Goal: Information Seeking & Learning: Compare options

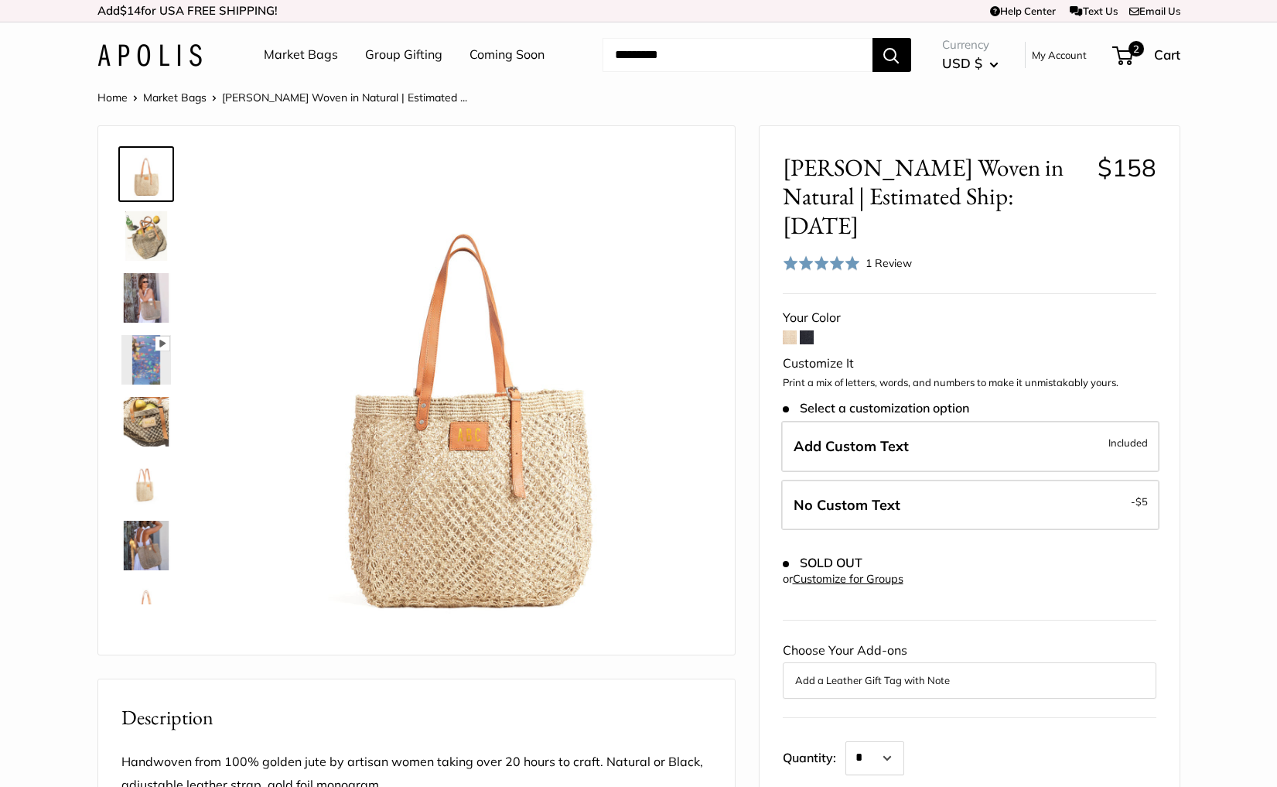
click at [806, 330] on span at bounding box center [807, 337] width 14 height 14
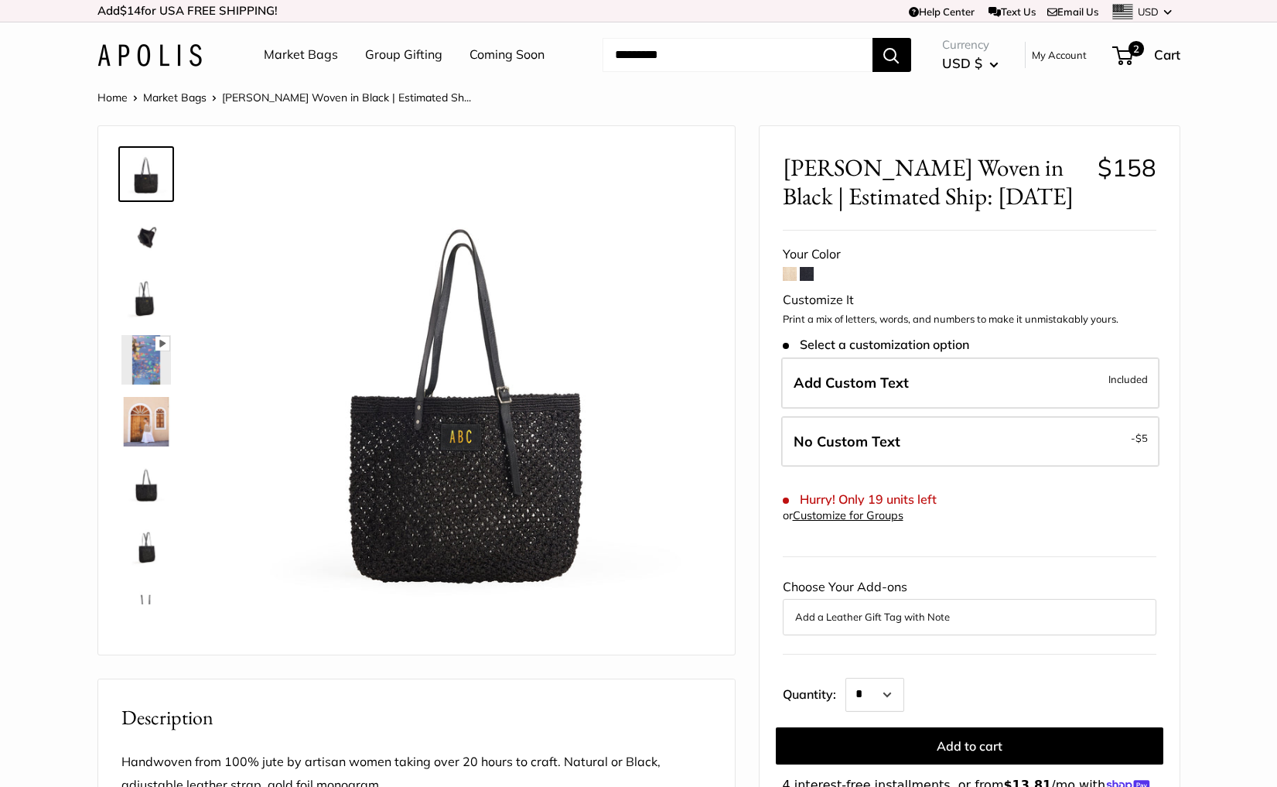
click at [160, 248] on img at bounding box center [146, 236] width 50 height 50
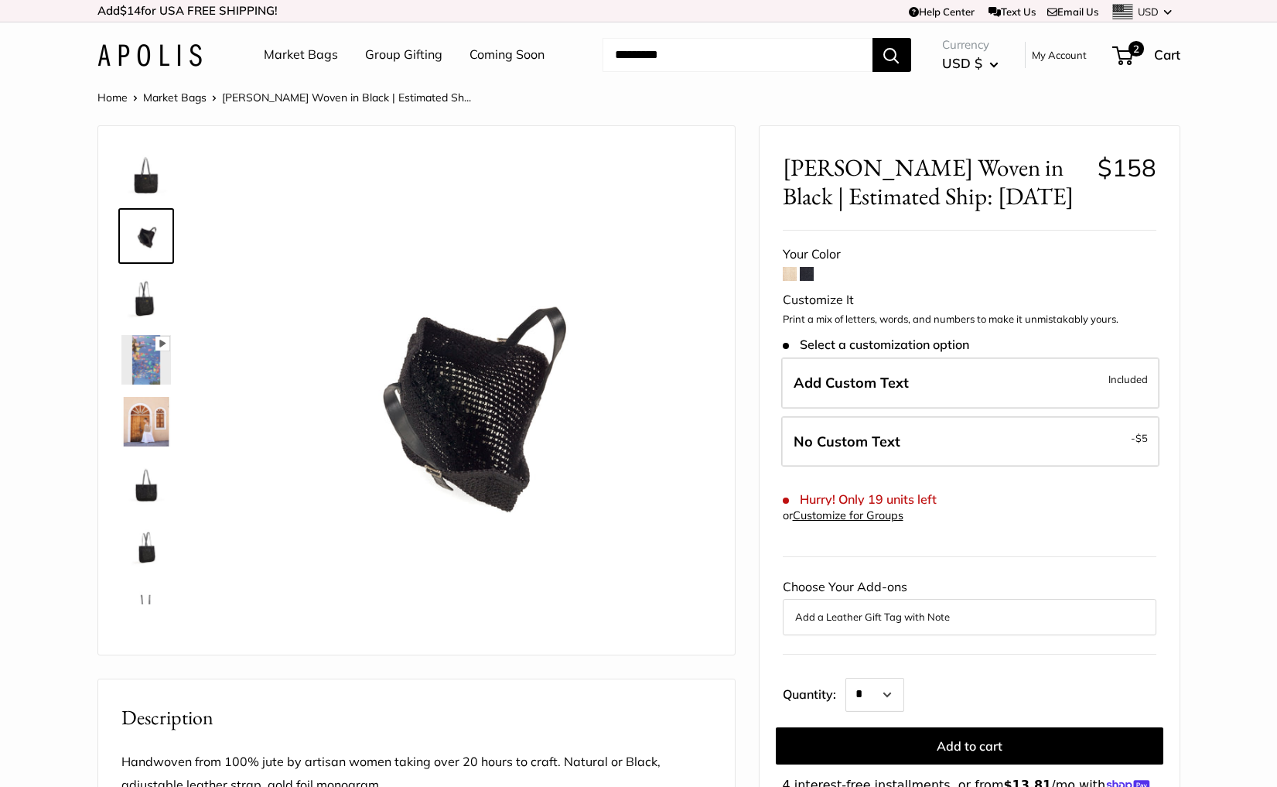
click at [143, 298] on img at bounding box center [146, 298] width 50 height 50
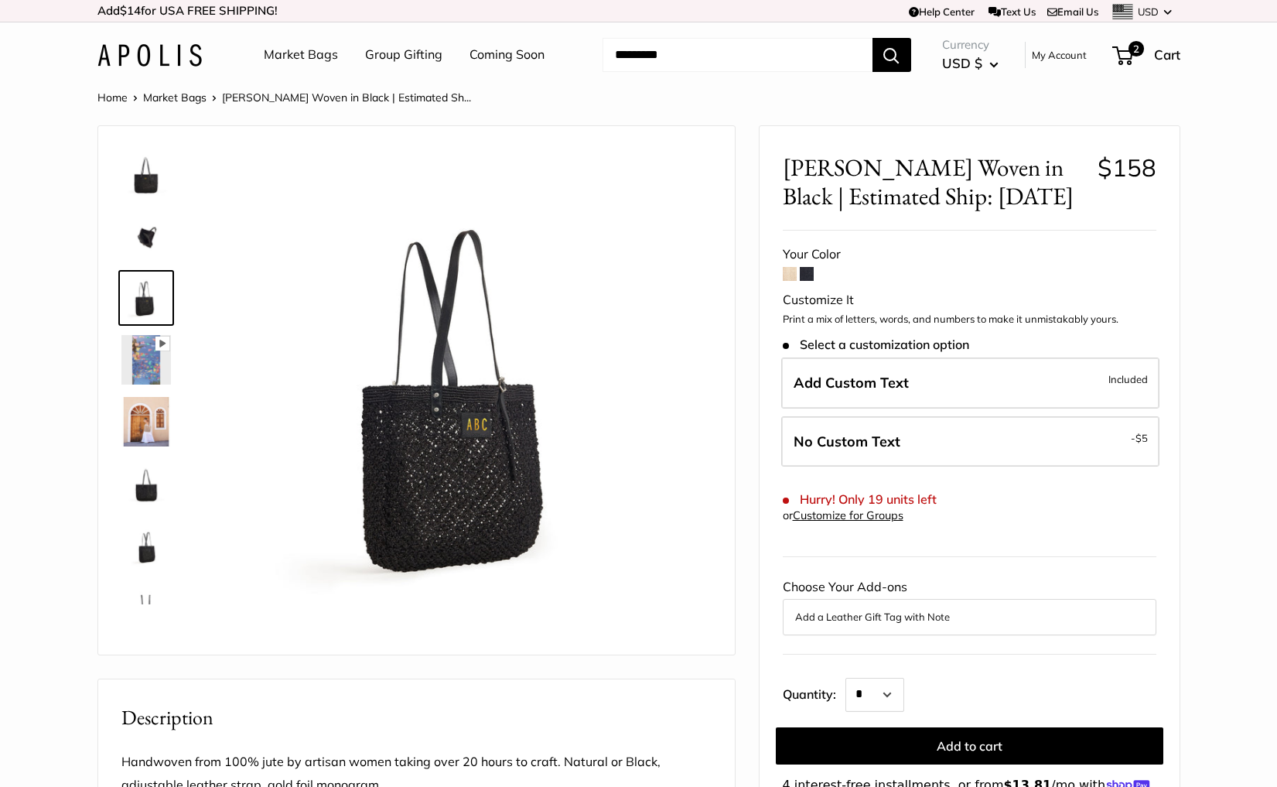
click at [142, 351] on img at bounding box center [146, 360] width 50 height 50
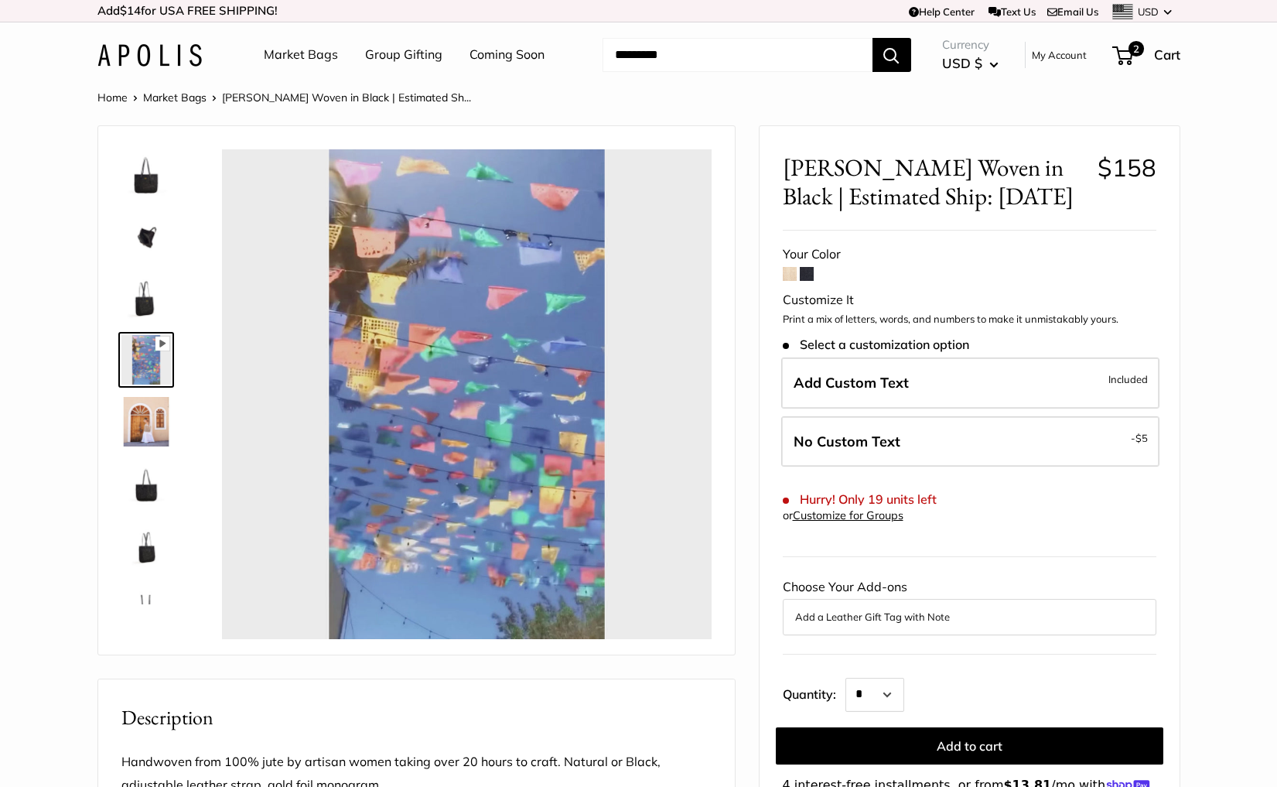
click at [150, 435] on img at bounding box center [146, 422] width 50 height 50
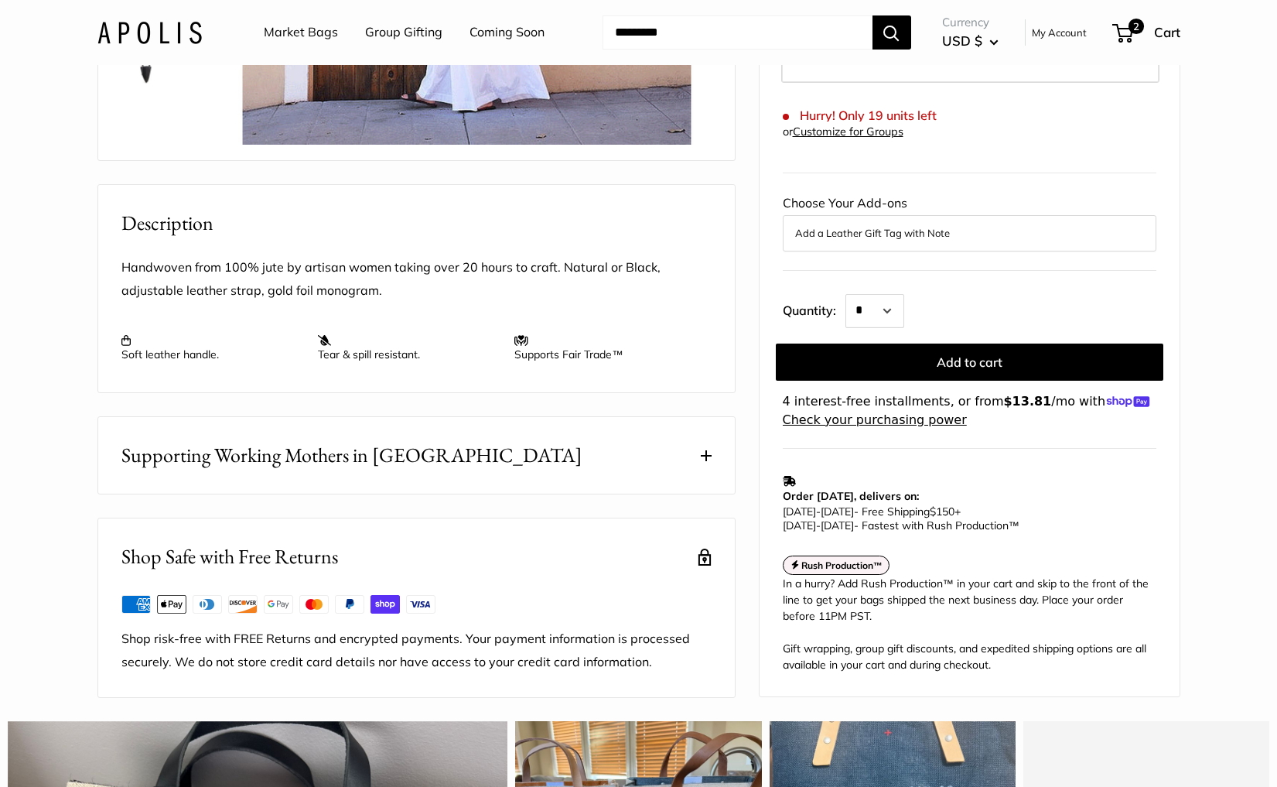
scroll to position [496, 0]
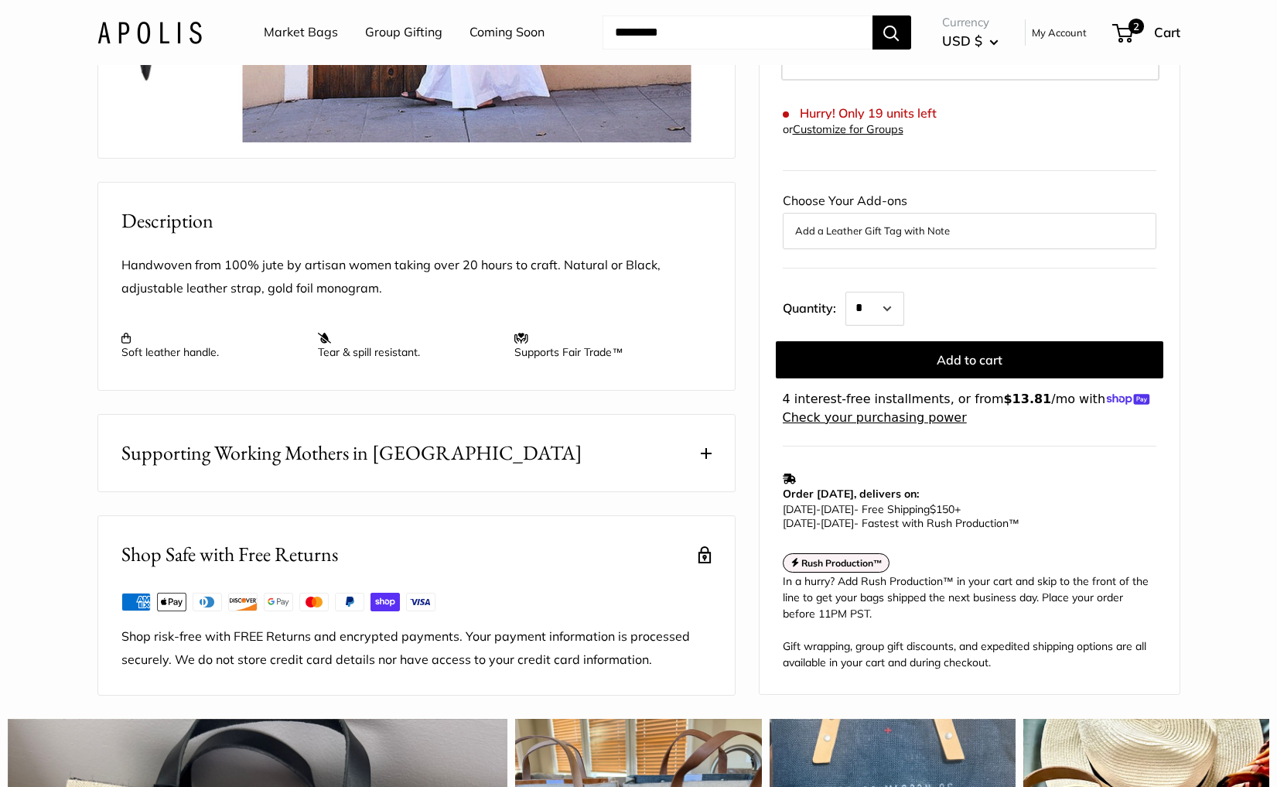
type input "****"
click at [131, 26] on img at bounding box center [149, 32] width 104 height 22
